Goal: Check status: Check status

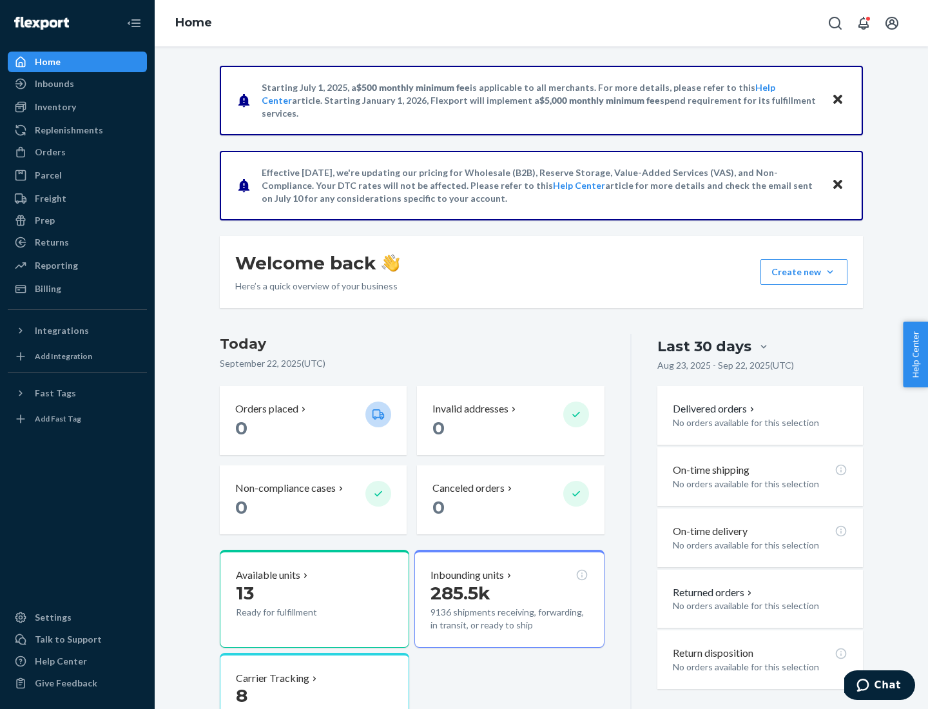
click at [830, 272] on button "Create new Create new inbound Create new order Create new product" at bounding box center [804, 272] width 87 height 26
click at [54, 84] on div "Inbounds" at bounding box center [54, 83] width 39 height 13
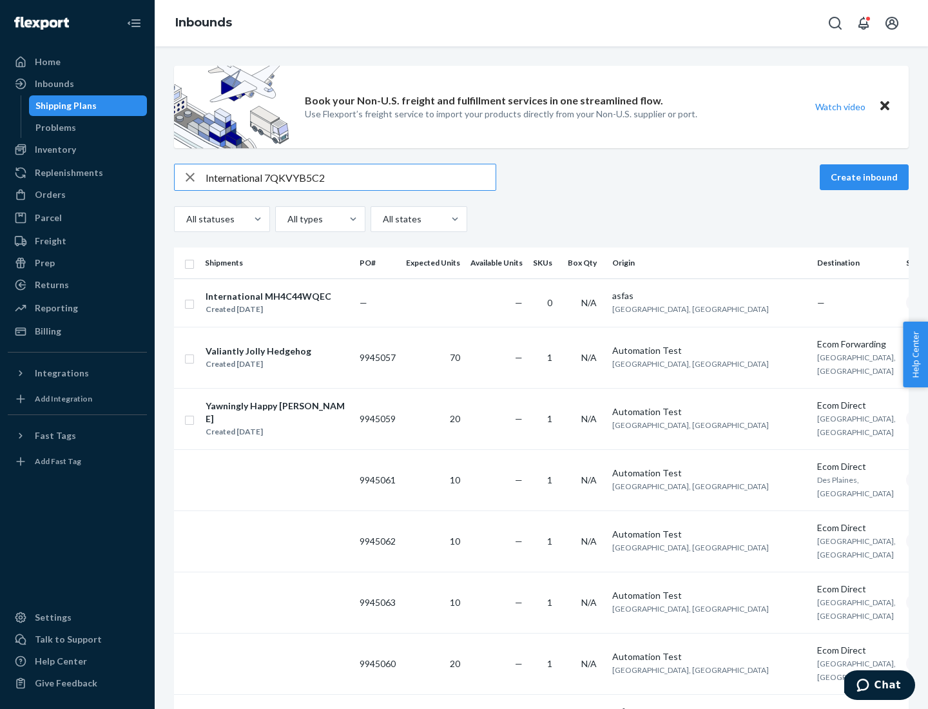
type input "International 7QKVYB5C29"
click at [286, 303] on div "Created [DATE]" at bounding box center [269, 309] width 126 height 13
